Goal: Task Accomplishment & Management: Complete application form

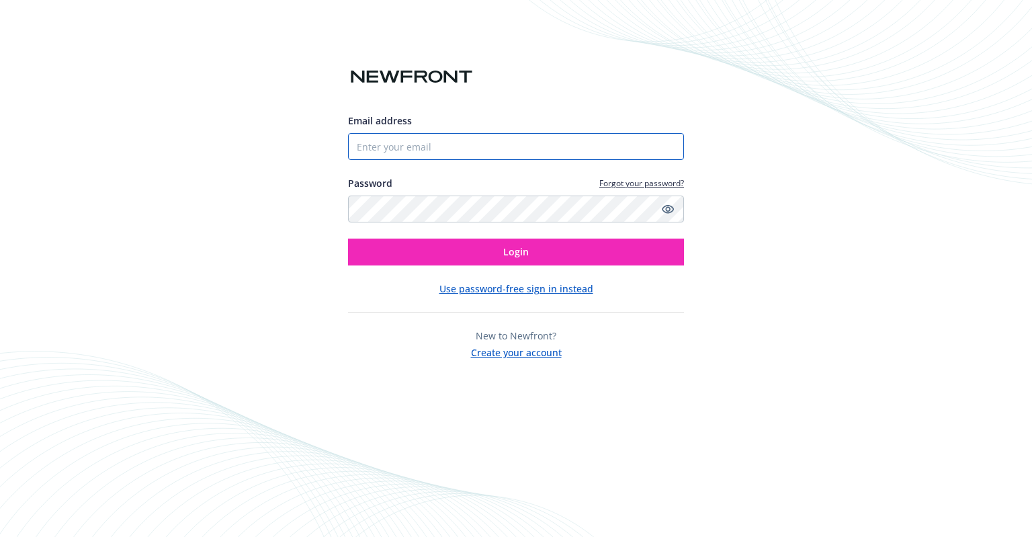
click at [460, 142] on input "Email address" at bounding box center [516, 146] width 336 height 27
click at [0, 536] on com-1password-button at bounding box center [0, 537] width 0 height 0
type input "[PERSON_NAME][EMAIL_ADDRESS][DOMAIN_NAME]"
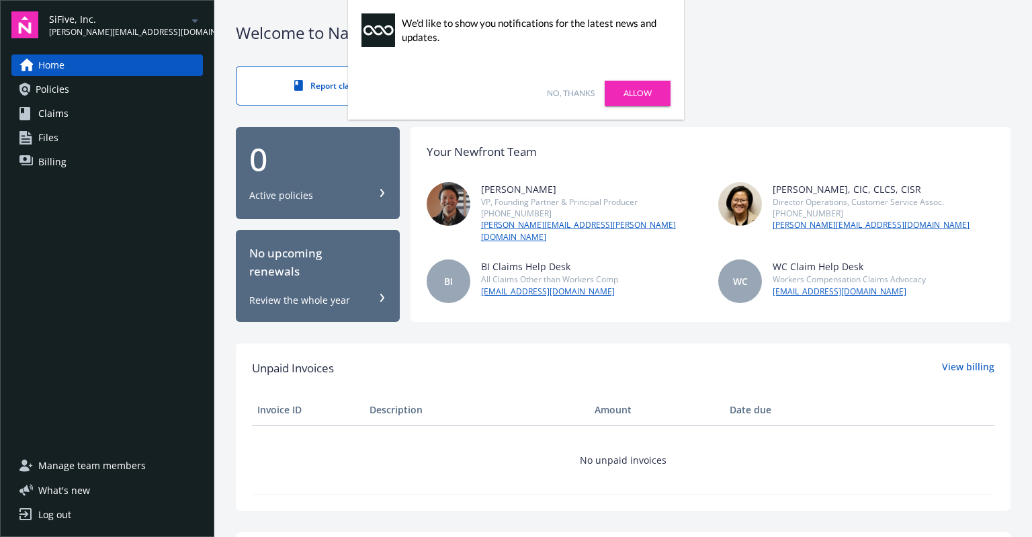
click at [580, 91] on link "No, thanks" at bounding box center [571, 93] width 48 height 12
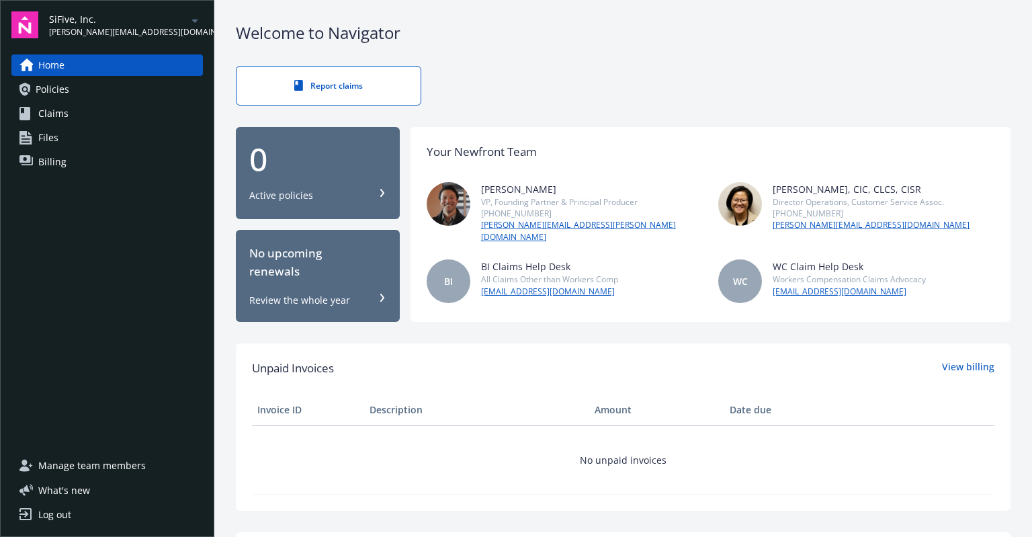
click at [196, 18] on icon "arrowDropDown" at bounding box center [195, 21] width 16 height 16
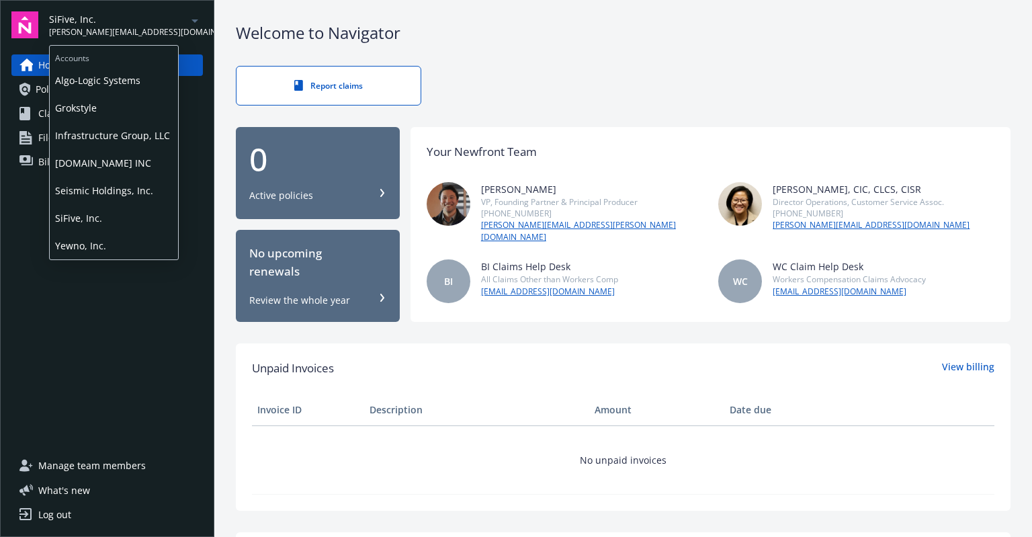
click at [113, 161] on span "[DOMAIN_NAME] INC" at bounding box center [114, 163] width 118 height 28
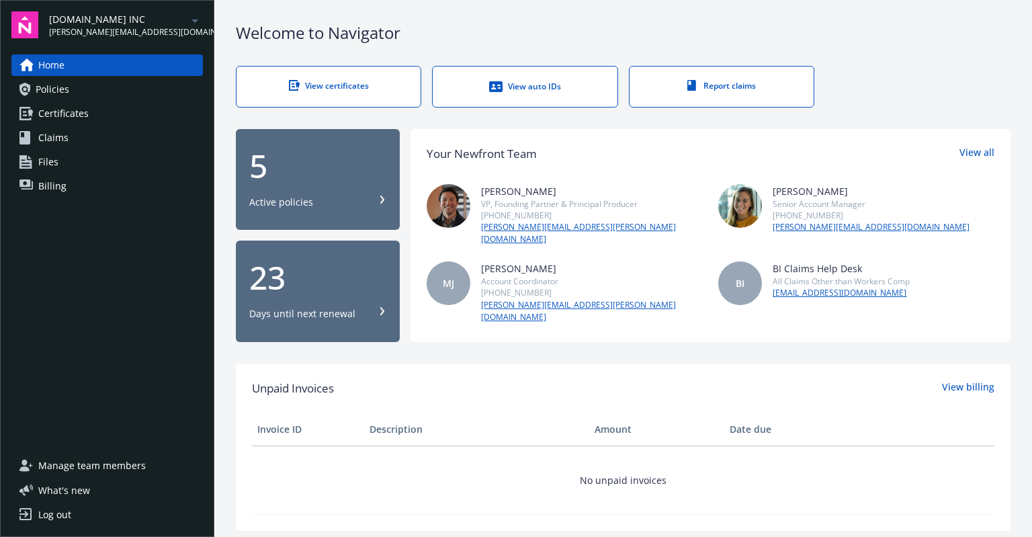
click at [77, 107] on span "Certificates" at bounding box center [63, 113] width 50 height 21
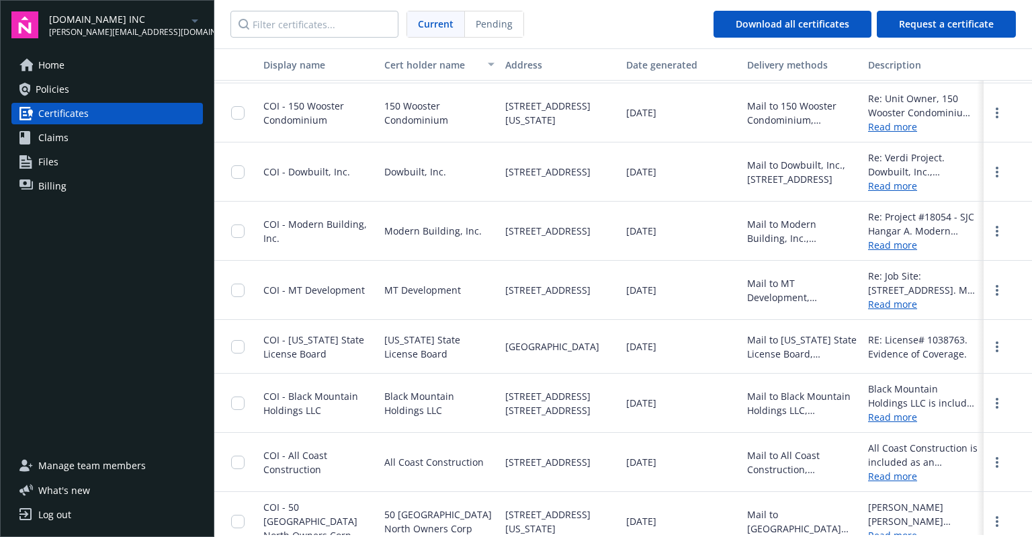
scroll to position [2015, 0]
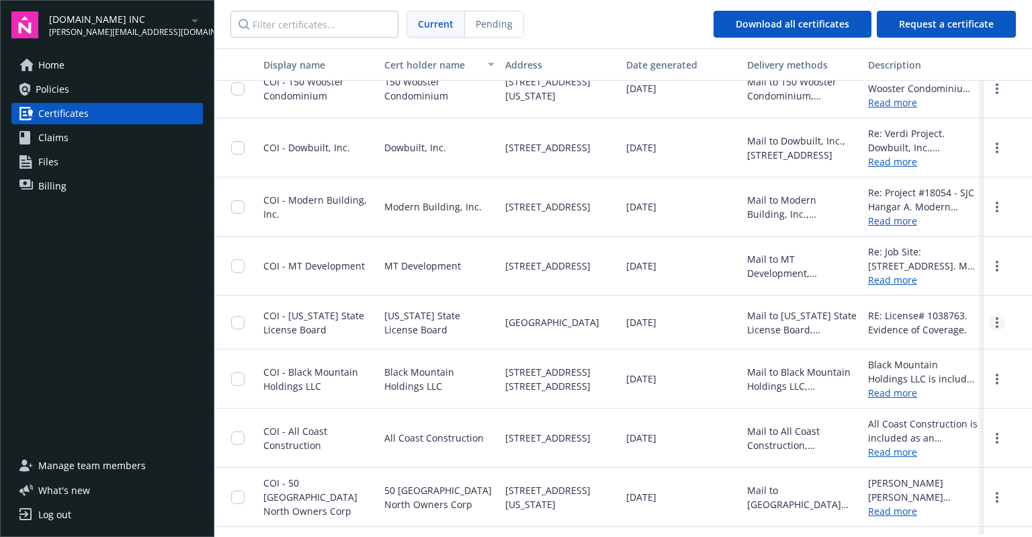
click at [996, 320] on icon "more" at bounding box center [997, 322] width 3 height 11
click at [959, 350] on link "Download" at bounding box center [961, 350] width 88 height 27
click at [931, 26] on span "Request a certificate" at bounding box center [946, 23] width 95 height 13
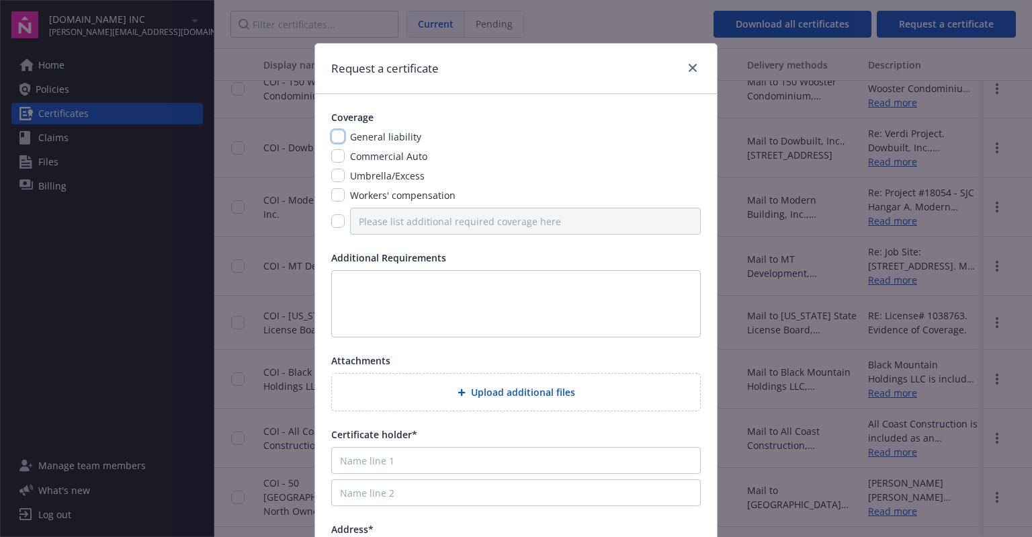
click at [333, 136] on input "checkbox" at bounding box center [337, 136] width 13 height 13
checkbox input "true"
click at [333, 157] on input "checkbox" at bounding box center [337, 155] width 13 height 13
checkbox input "true"
click at [333, 196] on input "checkbox" at bounding box center [337, 194] width 13 height 13
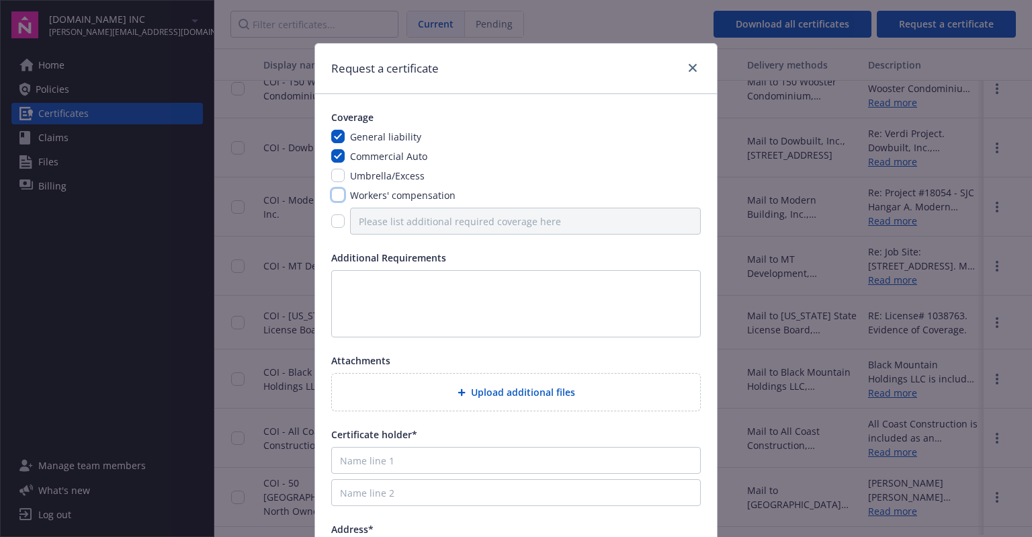
checkbox input "true"
click at [360, 283] on textarea at bounding box center [516, 303] width 370 height 67
paste textarea "RE: License# 1038763. Evidence of Coverage. Per Project general aggregate limit…"
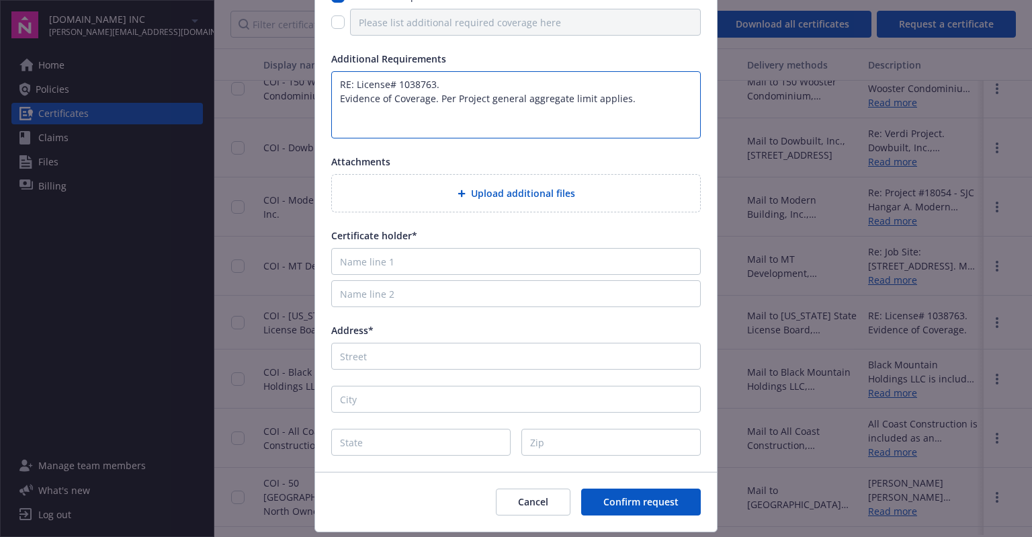
scroll to position [202, 0]
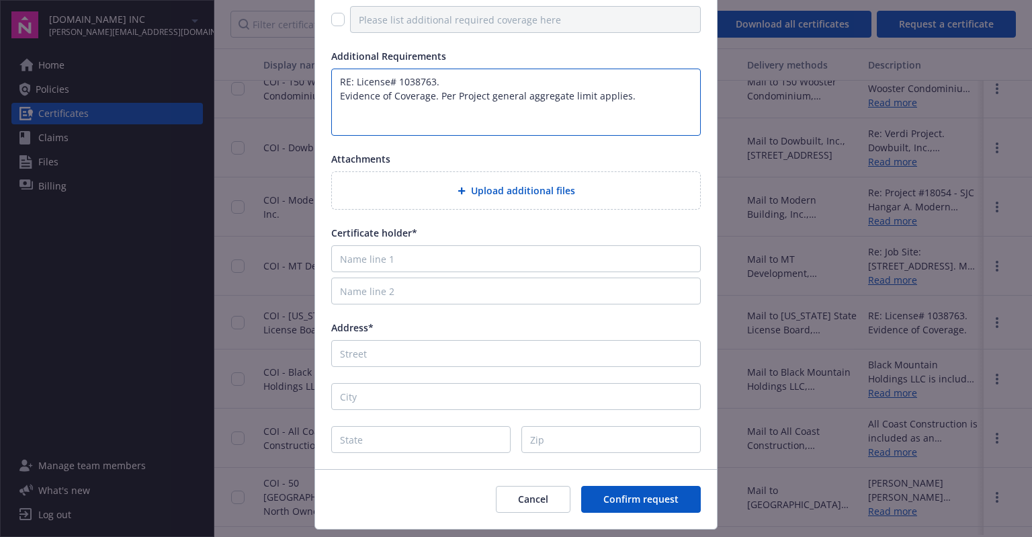
type textarea "RE: License# 1038763. Evidence of Coverage. Per Project general aggregate limit…"
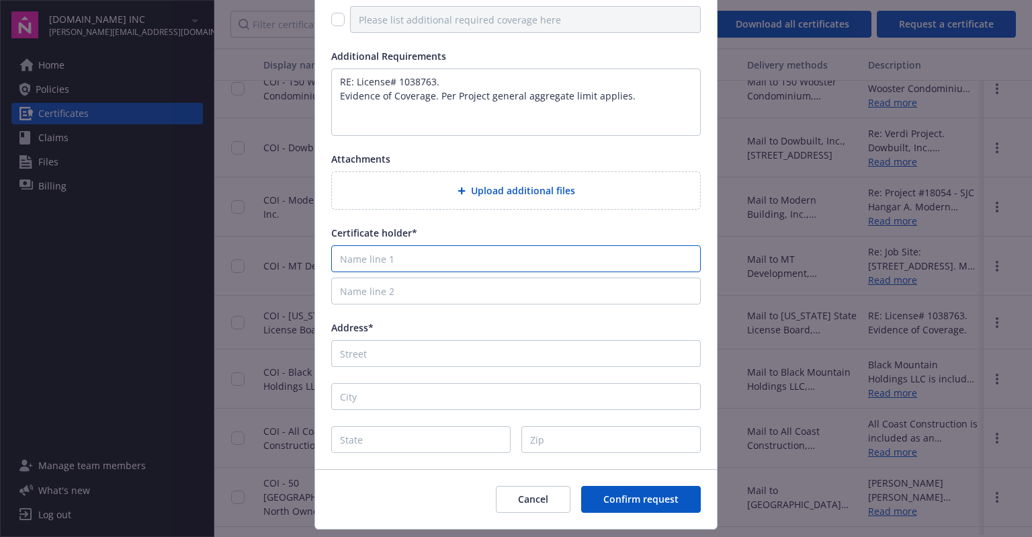
click at [417, 260] on input "Name line 1" at bounding box center [516, 258] width 370 height 27
paste input "[US_STATE] State License Board"
type input "[US_STATE] State License Board"
click at [397, 354] on input "Address*" at bounding box center [516, 353] width 370 height 27
paste input "[GEOGRAPHIC_DATA]"
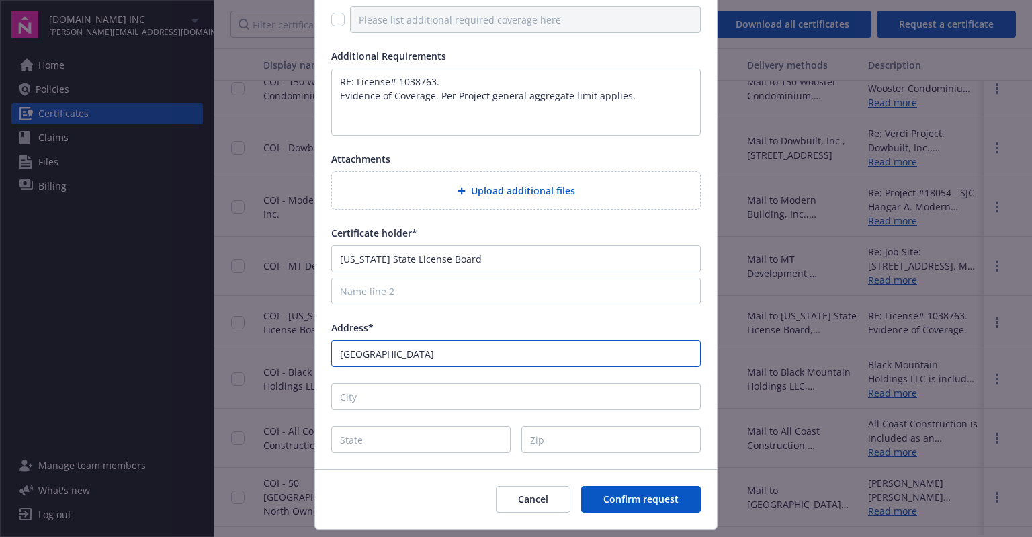
drag, startPoint x: 388, startPoint y: 352, endPoint x: 316, endPoint y: 352, distance: 71.9
click at [316, 352] on div "Coverage General liability Commercial Auto Umbrella/Excess Workers' compensatio…" at bounding box center [516, 181] width 402 height 576
type input "[GEOGRAPHIC_DATA]"
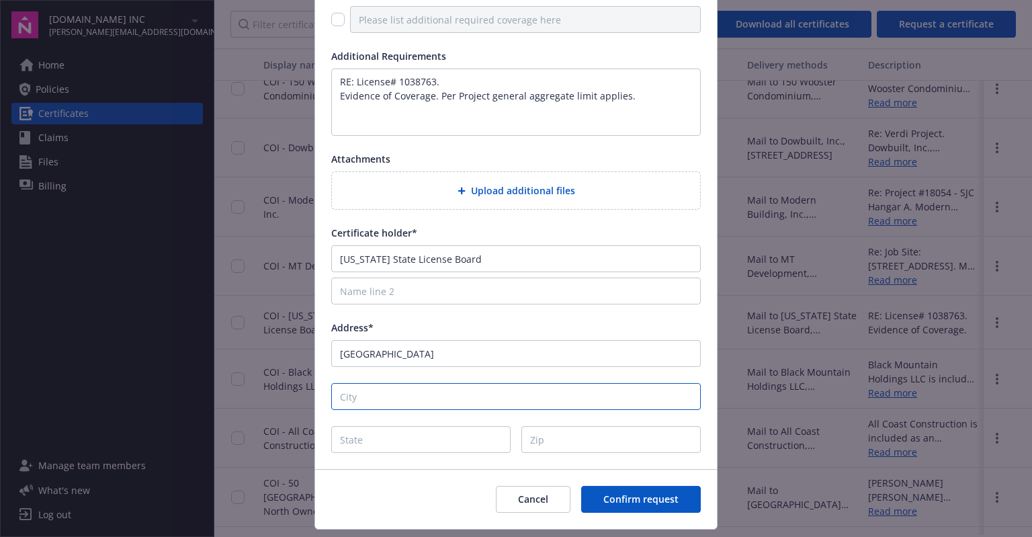
click at [588, 398] on input "City" at bounding box center [516, 396] width 370 height 27
type input "[GEOGRAPHIC_DATA]"
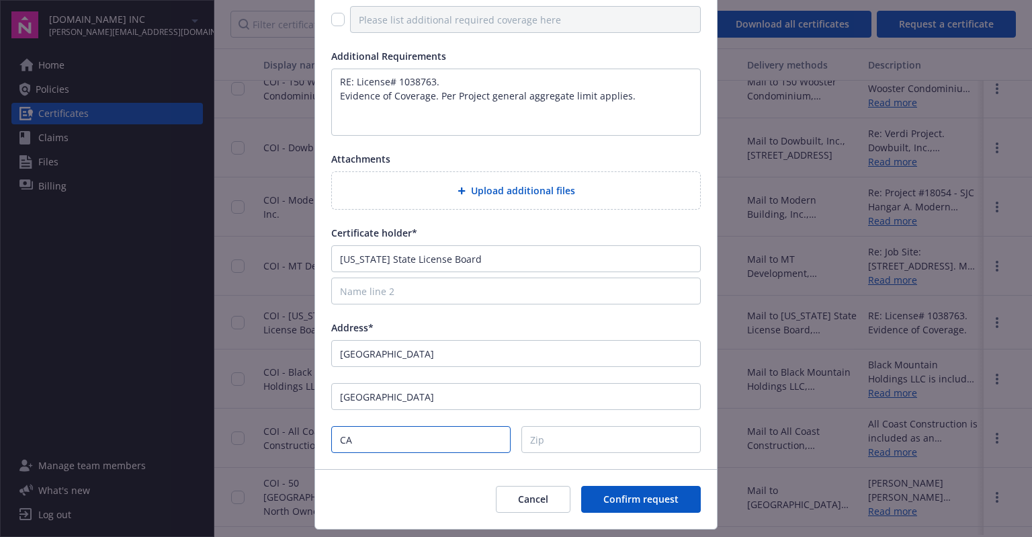
type input "CA"
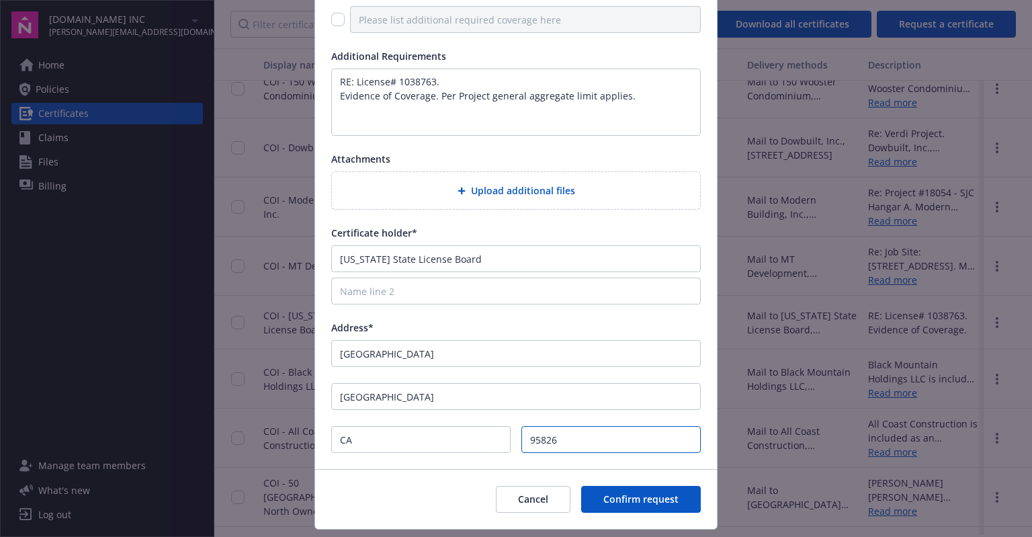
type input "95826"
click at [446, 352] on input "[GEOGRAPHIC_DATA]" at bounding box center [516, 353] width 370 height 27
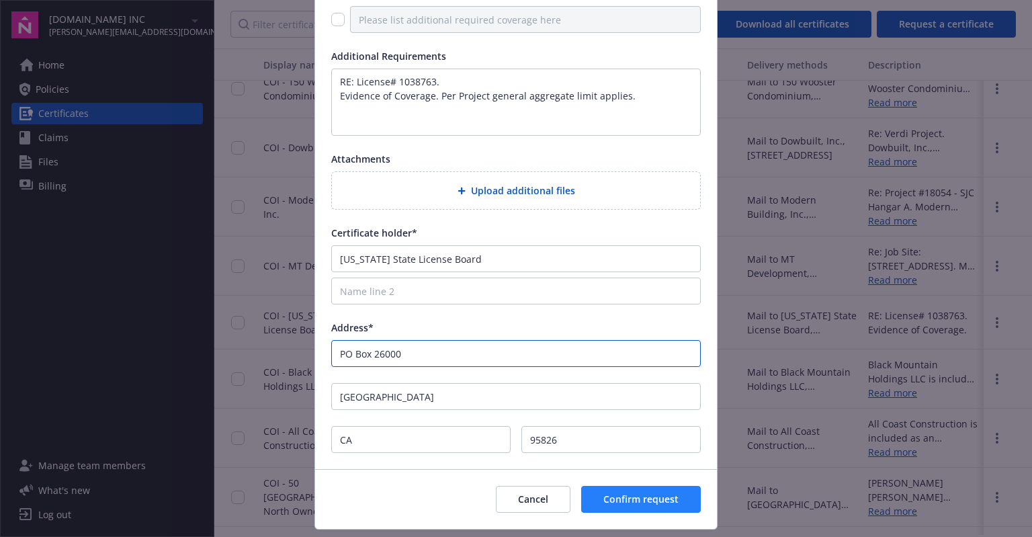
type input "PO Box 26000"
click at [632, 496] on span "Confirm request" at bounding box center [640, 498] width 75 height 13
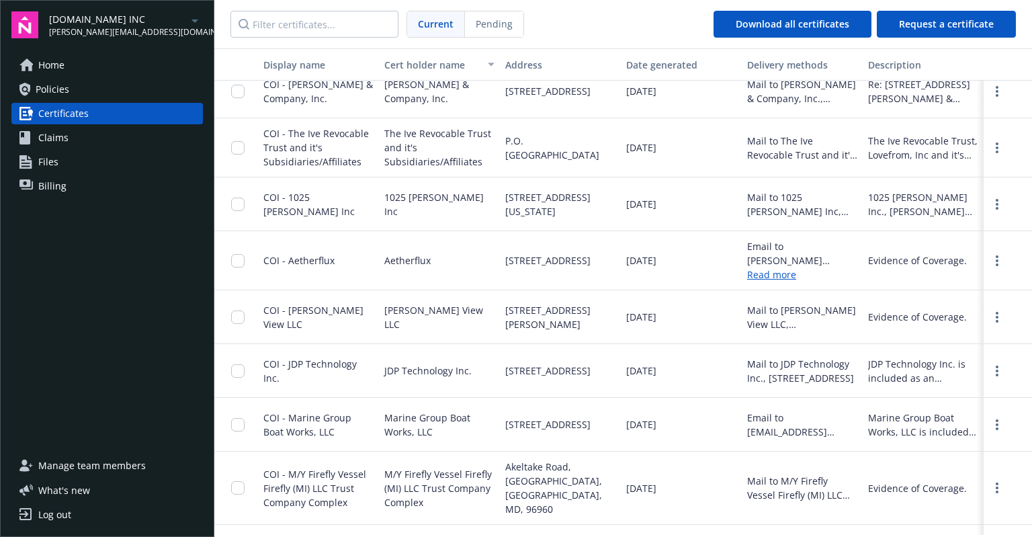
scroll to position [0, 0]
